Goal: Task Accomplishment & Management: Use online tool/utility

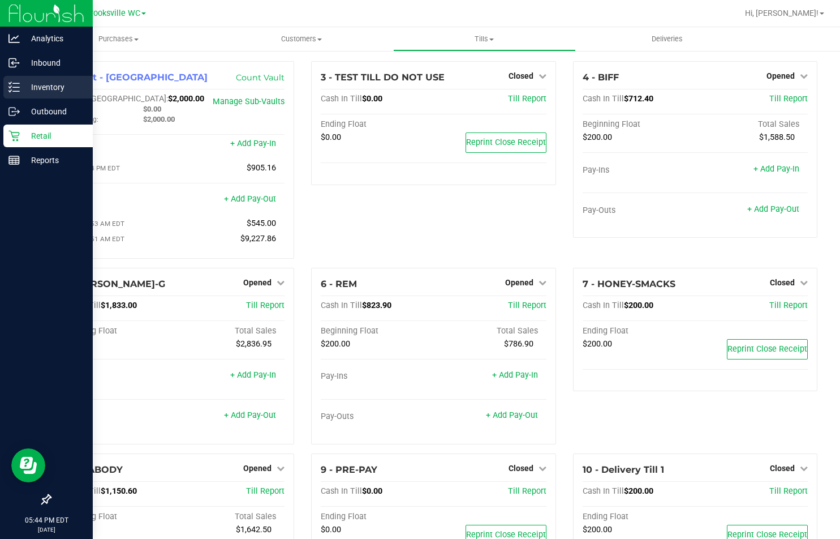
click at [22, 88] on p "Inventory" at bounding box center [54, 87] width 68 height 14
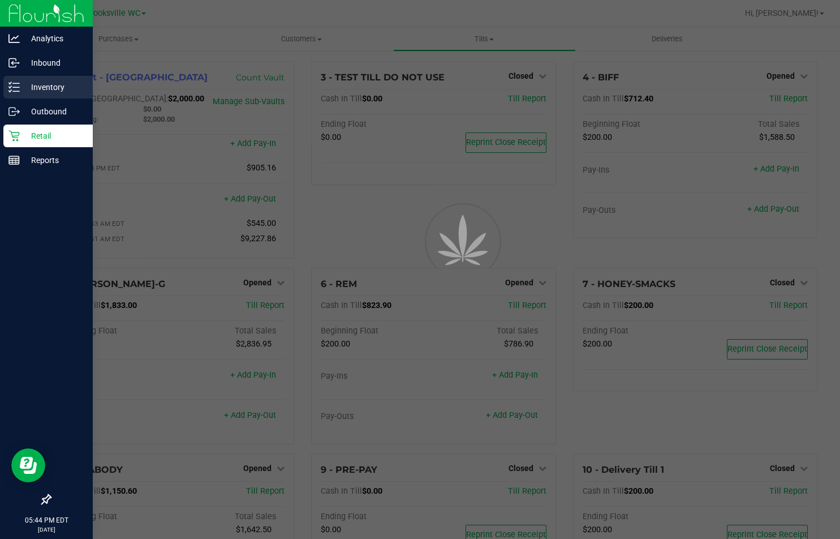
click at [51, 87] on p "Inventory" at bounding box center [54, 87] width 68 height 14
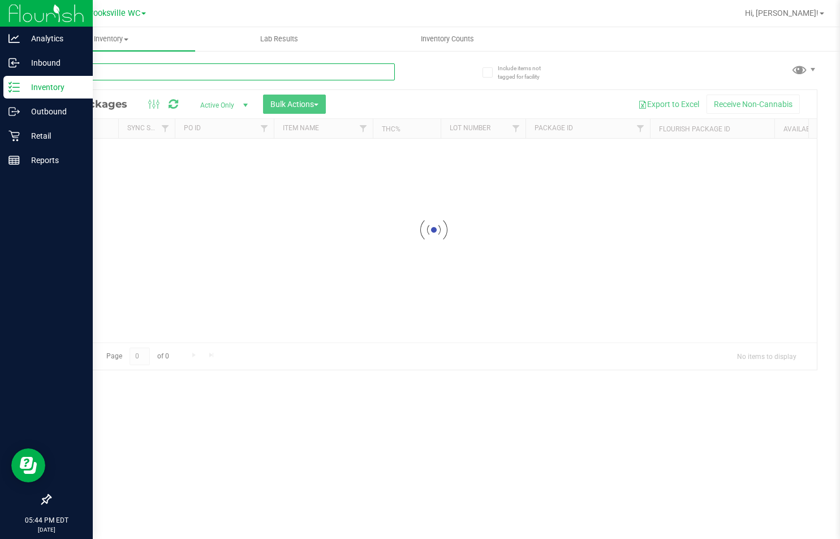
click at [135, 77] on input "text" at bounding box center [222, 71] width 345 height 17
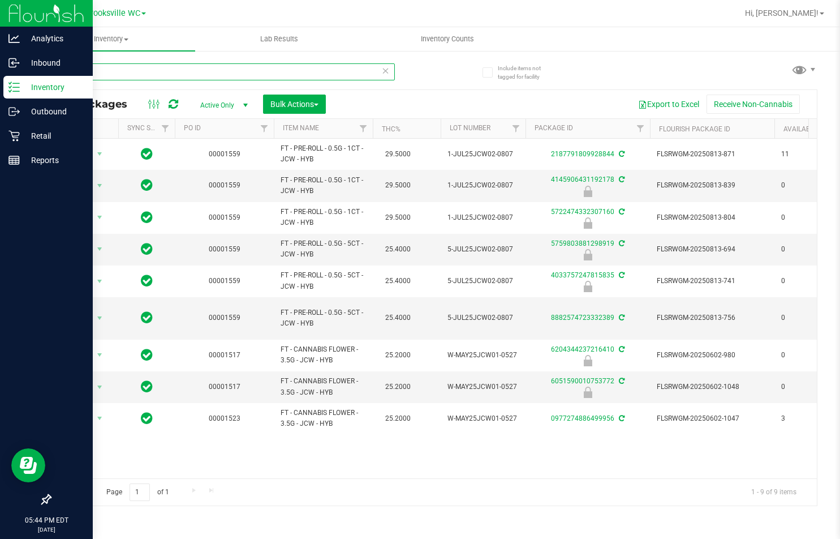
type input "jcw"
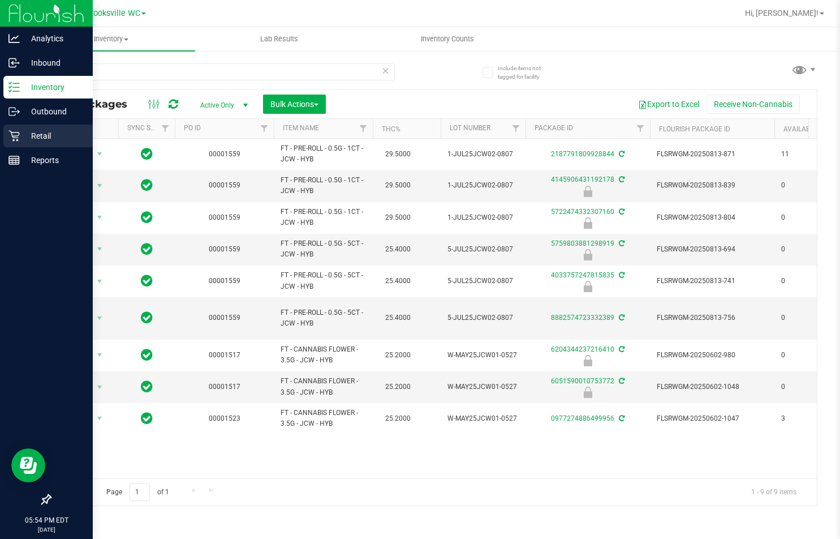
click at [36, 142] on p "Retail" at bounding box center [54, 136] width 68 height 14
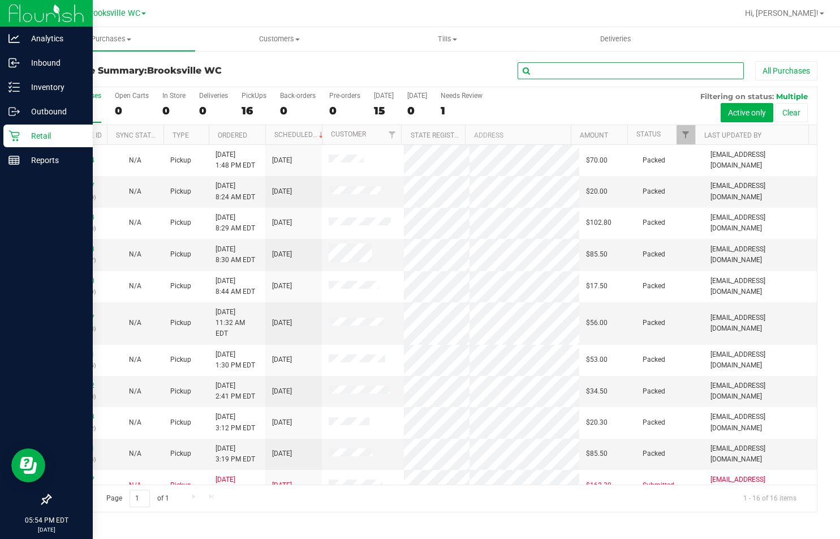
click at [586, 67] on input "text" at bounding box center [631, 70] width 226 height 17
type input "11825870"
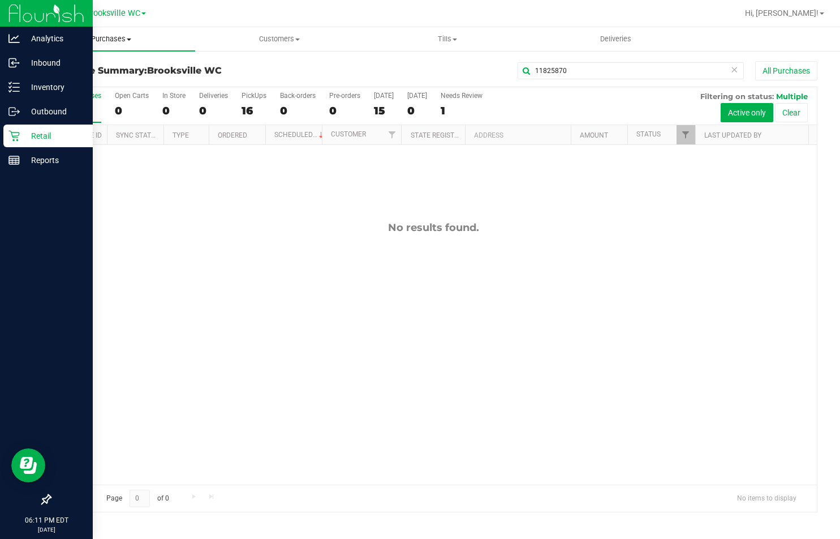
click at [112, 42] on span "Purchases" at bounding box center [111, 39] width 168 height 10
click at [98, 80] on li "Fulfillment" at bounding box center [111, 82] width 168 height 14
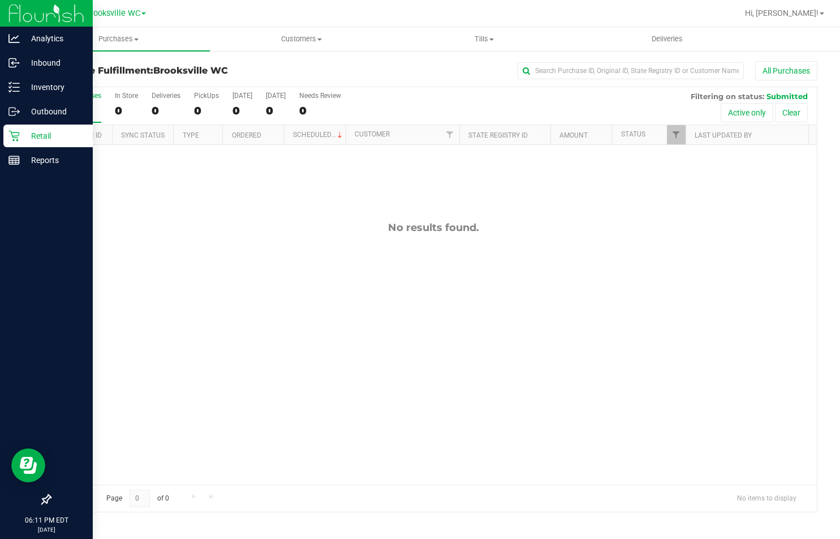
click at [372, 72] on div "All Purchases" at bounding box center [561, 70] width 512 height 19
click at [241, 221] on div "No results found." at bounding box center [433, 227] width 766 height 12
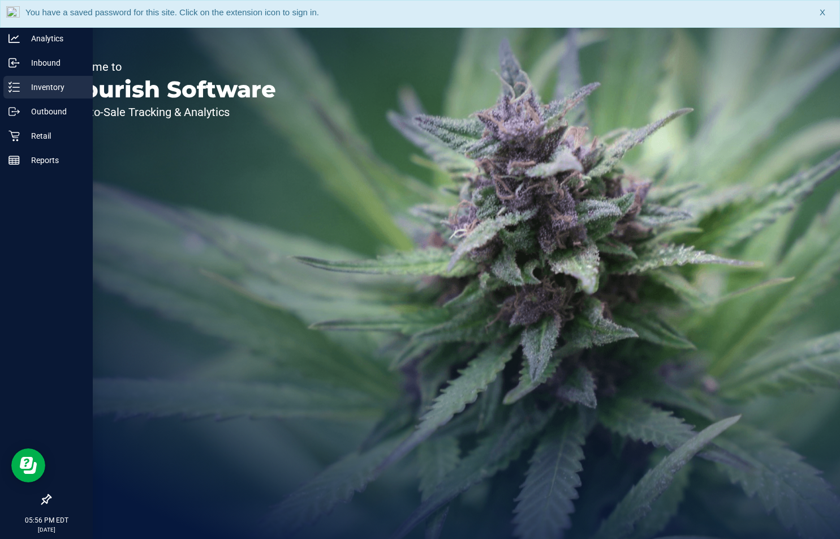
click at [52, 81] on p "Inventory" at bounding box center [54, 87] width 68 height 14
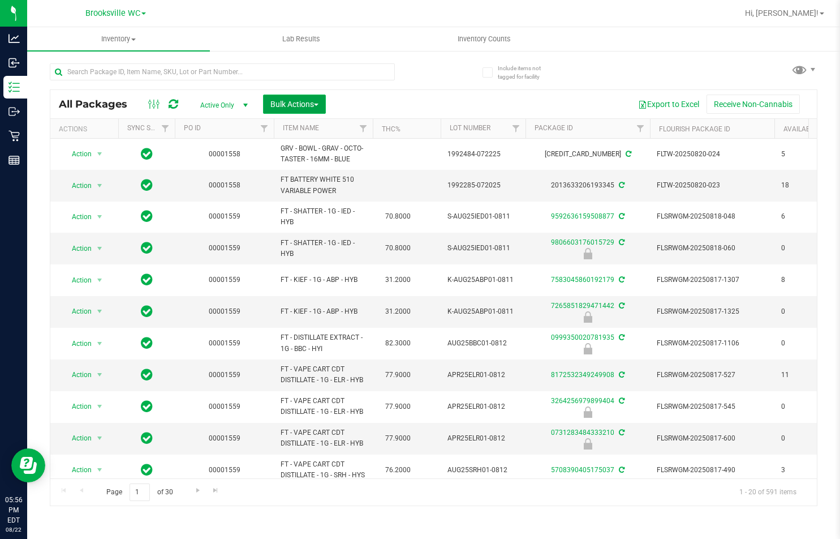
click at [300, 104] on span "Bulk Actions" at bounding box center [294, 104] width 48 height 9
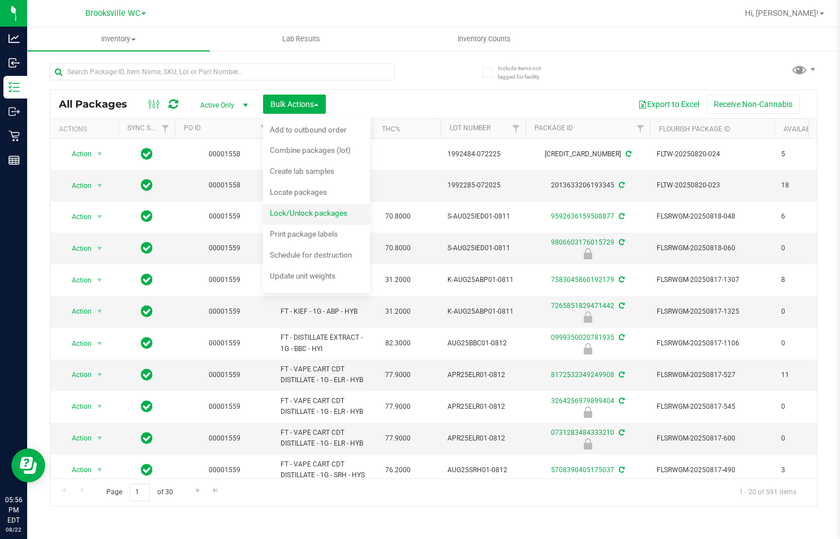
click at [316, 216] on span "Lock/Unlock packages" at bounding box center [308, 212] width 77 height 9
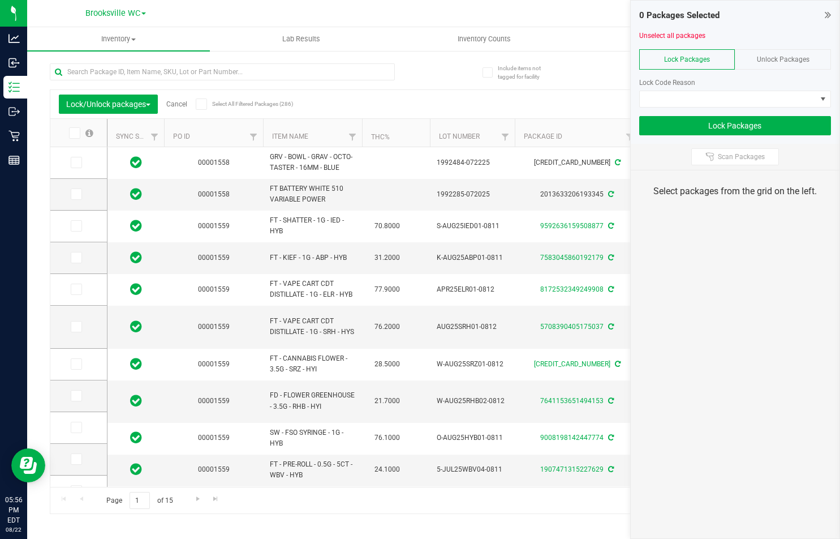
click at [826, 16] on icon at bounding box center [828, 14] width 6 height 11
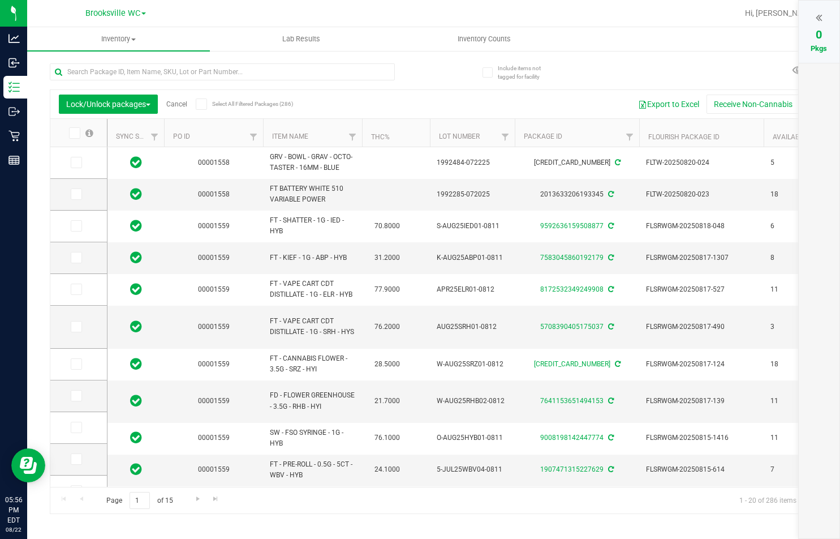
click at [330, 134] on th "Item Name" at bounding box center [312, 133] width 99 height 28
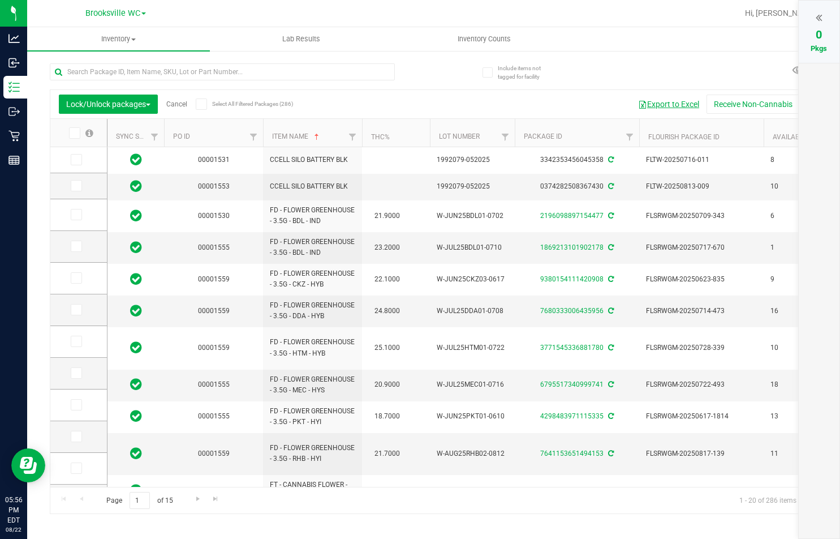
click at [683, 102] on button "Export to Excel" at bounding box center [669, 103] width 76 height 19
click at [661, 102] on button "Export to Excel" at bounding box center [669, 103] width 76 height 19
click at [445, 76] on div "Lock/Unlock packages Cancel Select All Filtered Packages (286) Add to manufactu…" at bounding box center [434, 283] width 768 height 461
